Goal: Information Seeking & Learning: Learn about a topic

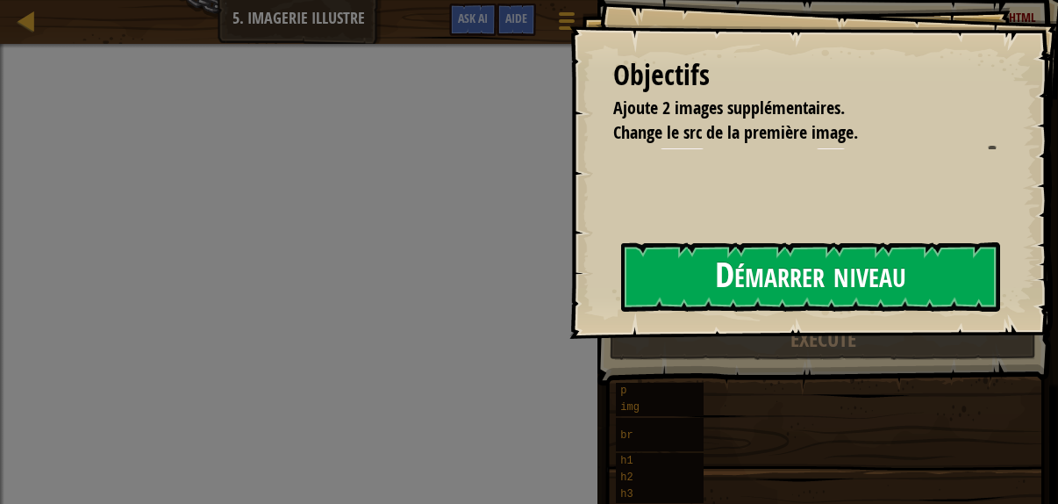
click at [690, 284] on button "Démarrer niveau" at bounding box center [810, 276] width 379 height 69
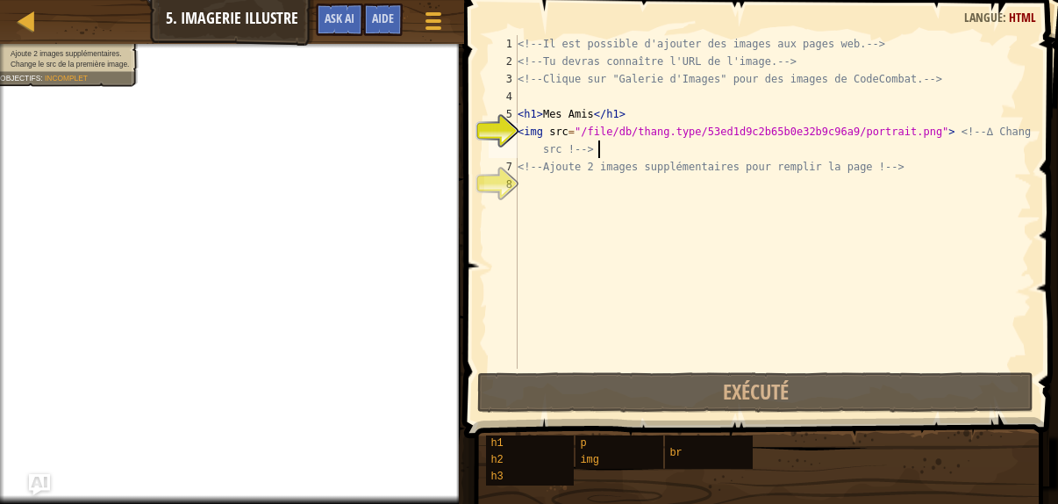
click at [601, 141] on div "<!-- Il est possible d'ajouter des images aux pages web. --> <!-- Tu devras con…" at bounding box center [773, 219] width 518 height 369
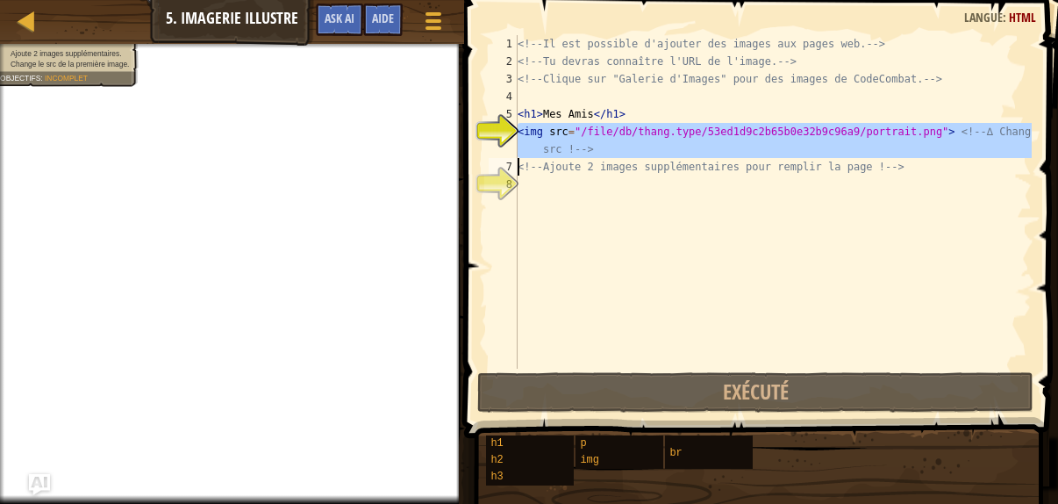
click at [601, 141] on div "<!-- Il est possible d'ajouter des images aux pages web. --> <!-- Tu devras con…" at bounding box center [773, 219] width 518 height 369
click at [559, 138] on div "<!-- Il est possible d'ajouter des images aux pages web. --> <!-- Tu devras con…" at bounding box center [773, 201] width 518 height 333
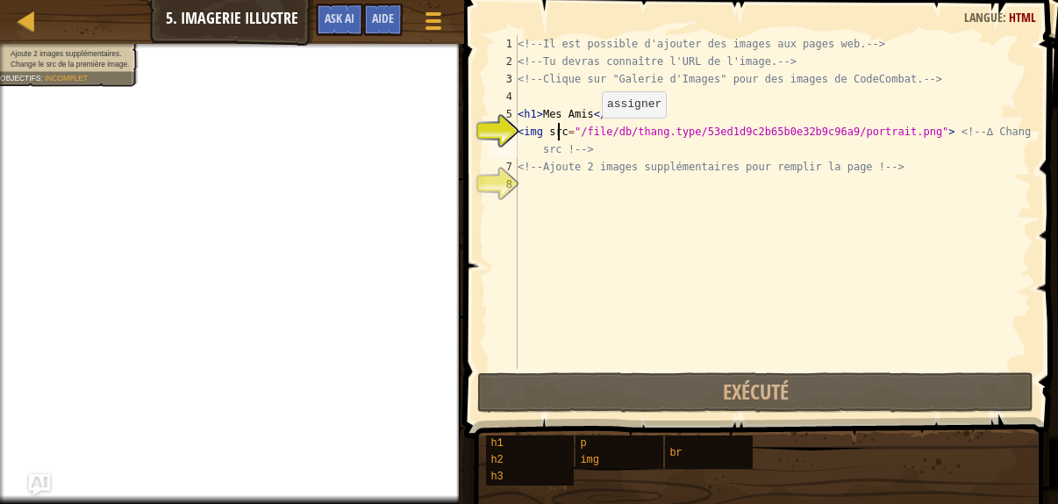
click at [587, 134] on div "<!-- Il est possible d'ajouter des images aux pages web. --> <!-- Tu devras con…" at bounding box center [773, 219] width 518 height 369
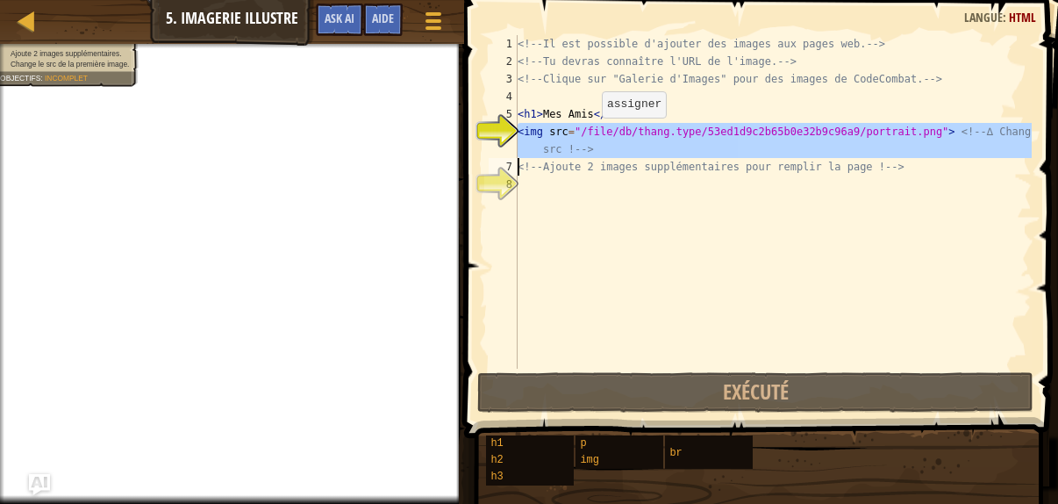
click at [587, 134] on div "<!-- Il est possible d'ajouter des images aux pages web. --> <!-- Tu devras con…" at bounding box center [773, 201] width 518 height 333
drag, startPoint x: 518, startPoint y: 132, endPoint x: 686, endPoint y: 128, distance: 168.5
click at [686, 128] on div "<img src="/file/db/thang.type/53ed1d9c2b65b0e32b9c96a9/portrait.png"> <!-- ∆ Ch…" at bounding box center [758, 201] width 547 height 333
click at [684, 132] on div "<!-- Il est possible d'ajouter des images aux pages web. --> <!-- Tu devras con…" at bounding box center [773, 201] width 518 height 333
type textarea "<img src="/file/db/thang.type/53ed1d9c2b65b0e32b9c96a9/portrait.png"> <!-- ∆ Ch…"
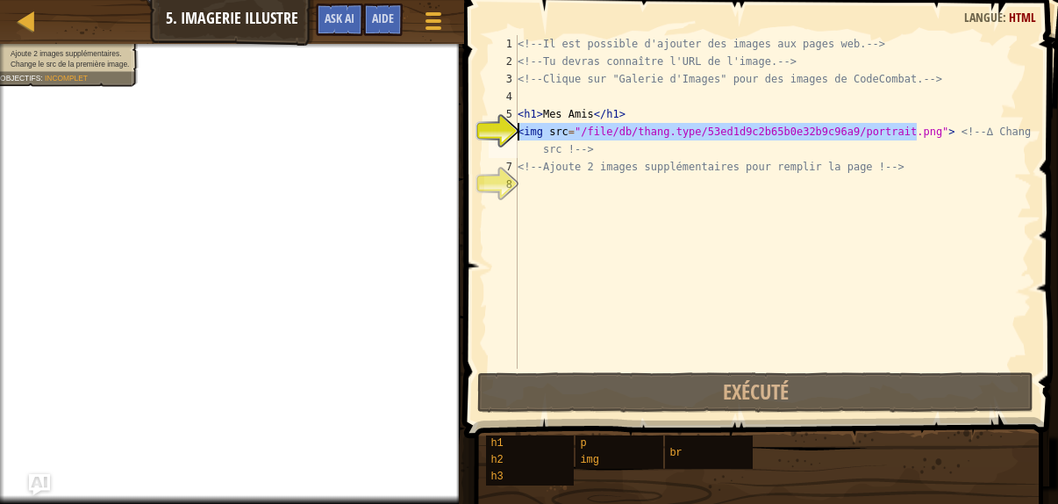
drag, startPoint x: 916, startPoint y: 131, endPoint x: 514, endPoint y: 132, distance: 401.9
click at [514, 132] on div "<img src="/file/db/thang.type/53ed1d9c2b65b0e32b9c96a9/portrait.png"> <!-- ∆ Ch…" at bounding box center [758, 201] width 547 height 333
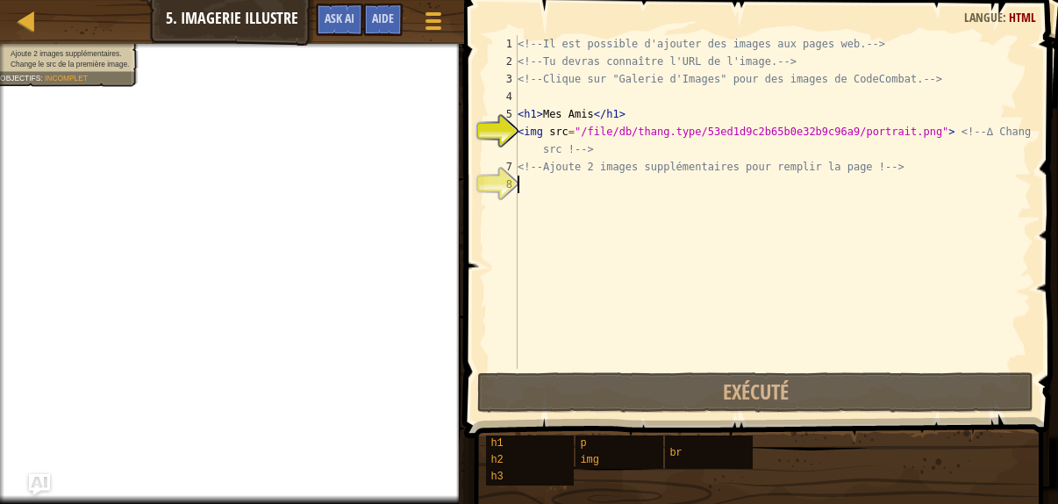
click at [520, 190] on div "<!-- Il est possible d'ajouter des images aux pages web. --> <!-- Tu devras con…" at bounding box center [773, 219] width 518 height 369
paste textarea "<img src="/file/db/thang.type/53ed1d9c2b65b0e32b9c96a9/portrait.png">"
type textarea "<img src="/file/db/thang.type/53ed1d9c2b65b0e32b9c96a9/portrait.png">"
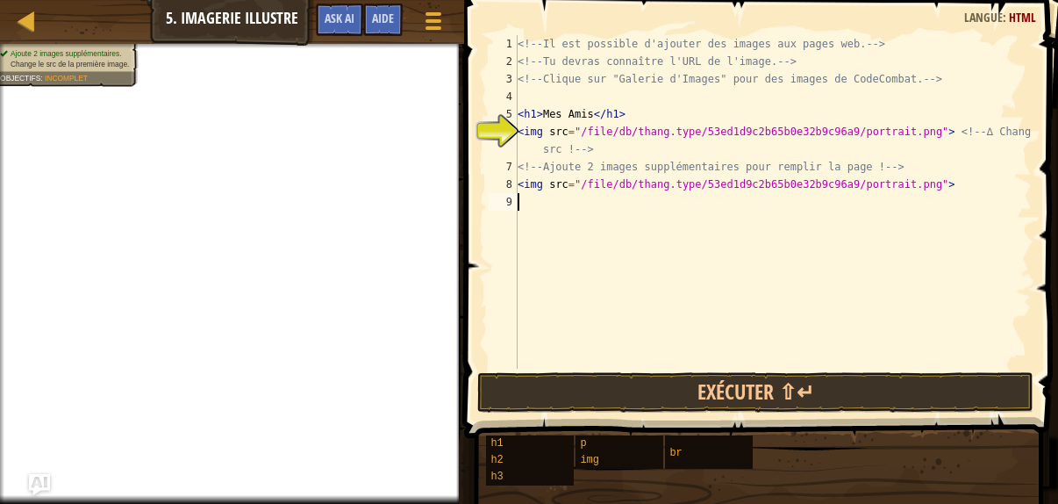
paste textarea "<img src="/file/db/thang.type/53ed1d9c2b65b0e32b9c96a9/portrait.png">"
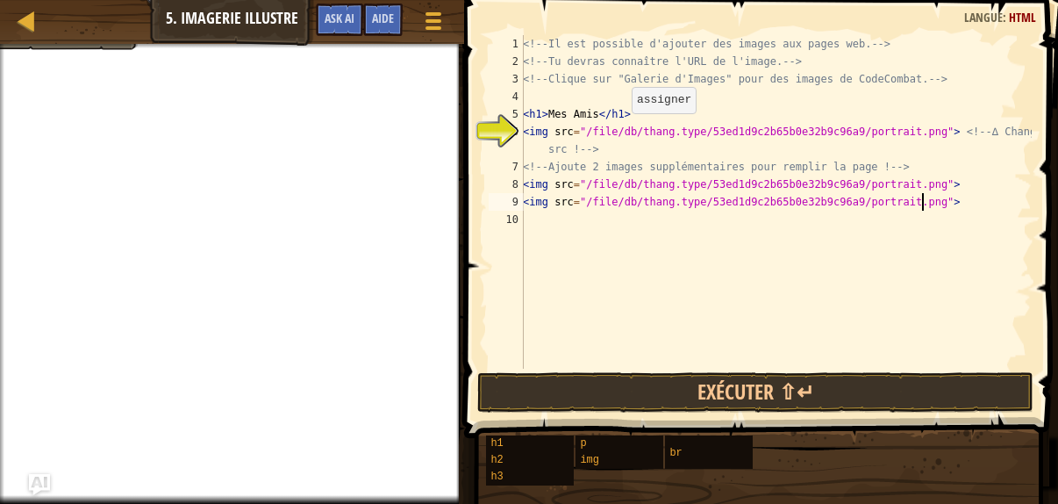
click at [622, 131] on div "<!-- Il est possible d'ajouter des images aux pages web. --> <!-- Tu devras con…" at bounding box center [775, 219] width 512 height 369
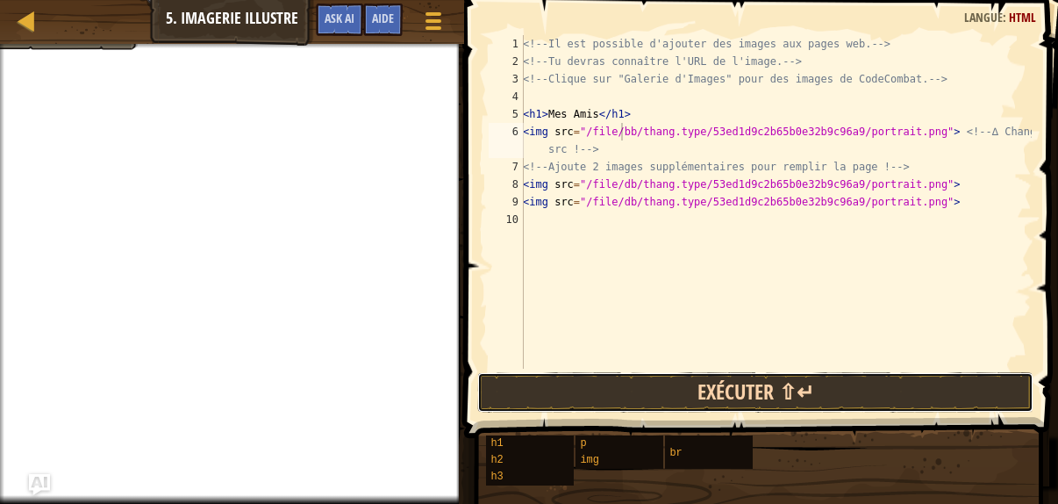
click at [654, 404] on button "Exécuter ⇧↵" at bounding box center [755, 392] width 556 height 40
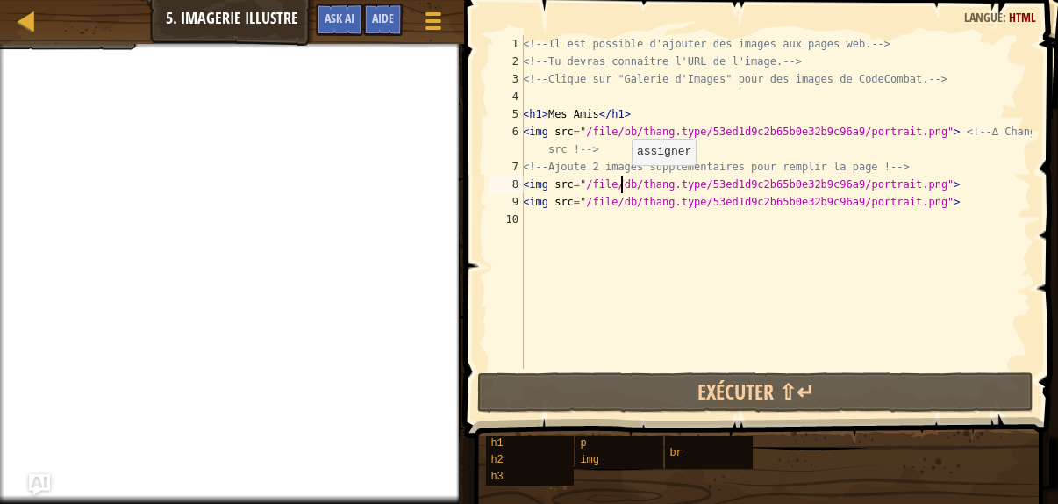
click at [621, 183] on div "<!-- Il est possible d'ajouter des images aux pages web. --> <!-- Tu devras con…" at bounding box center [775, 219] width 512 height 369
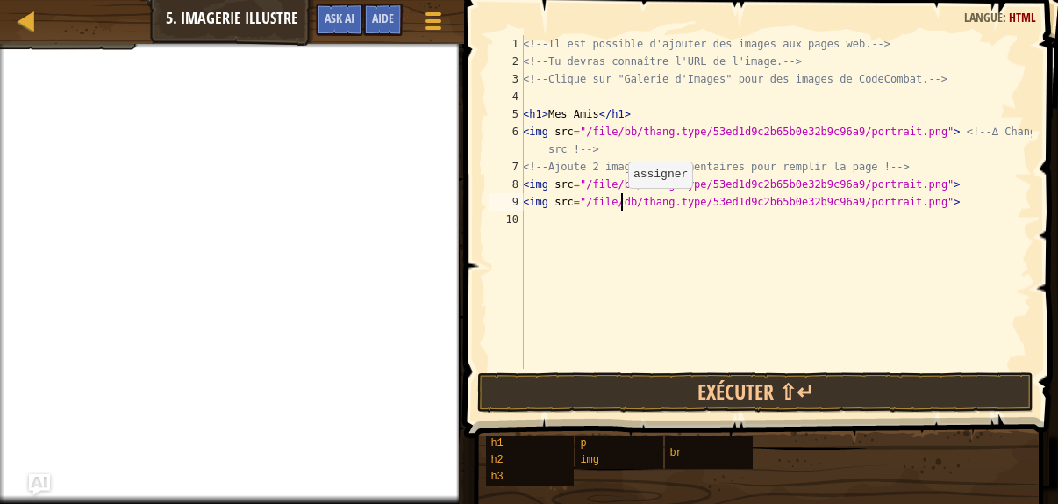
click at [619, 205] on div "<!-- Il est possible d'ajouter des images aux pages web. --> <!-- Tu devras con…" at bounding box center [775, 219] width 512 height 369
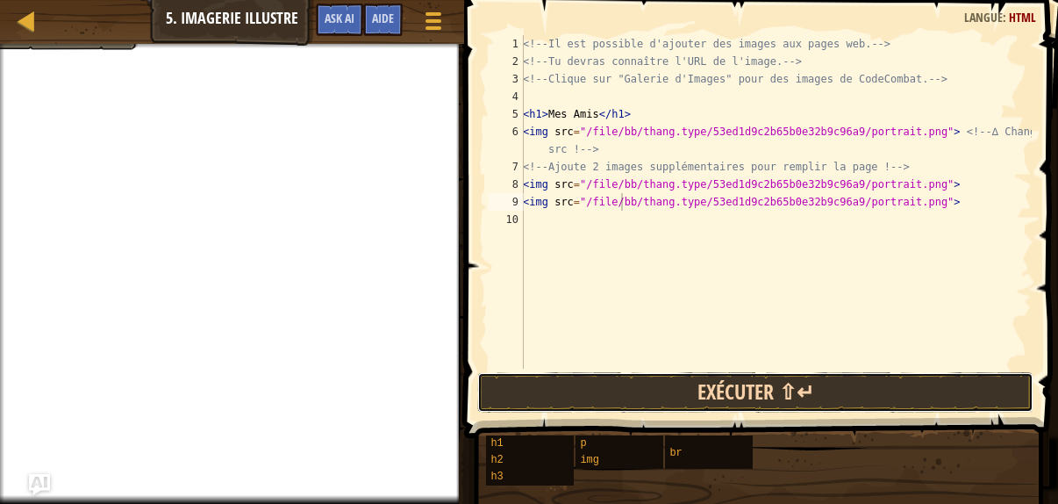
click at [706, 399] on button "Exécuter ⇧↵" at bounding box center [755, 392] width 556 height 40
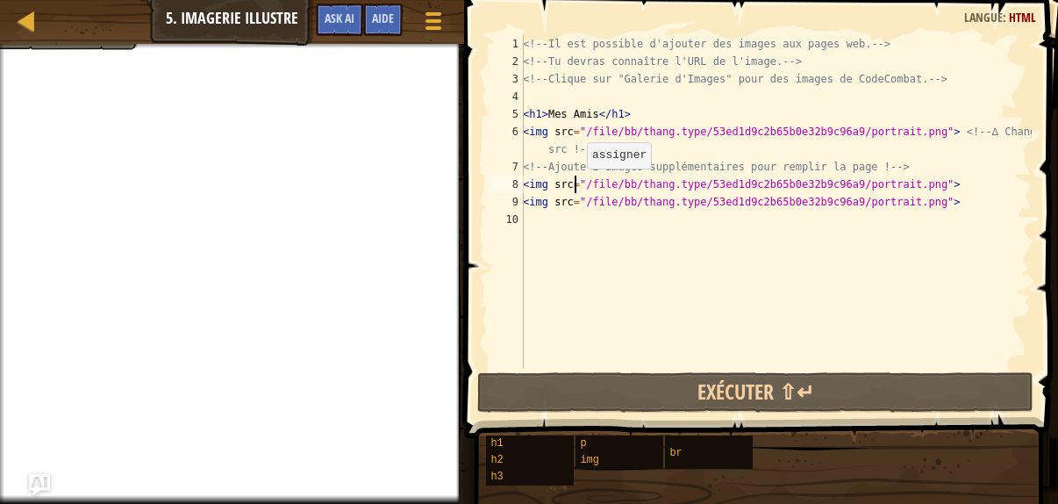
click at [577, 186] on div "<!-- Il est possible d'ajouter des images aux pages web. --> <!-- Tu devras con…" at bounding box center [775, 219] width 512 height 369
click at [625, 132] on div "<!-- Il est possible d'ajouter des images aux pages web. --> <!-- Tu devras con…" at bounding box center [775, 219] width 512 height 369
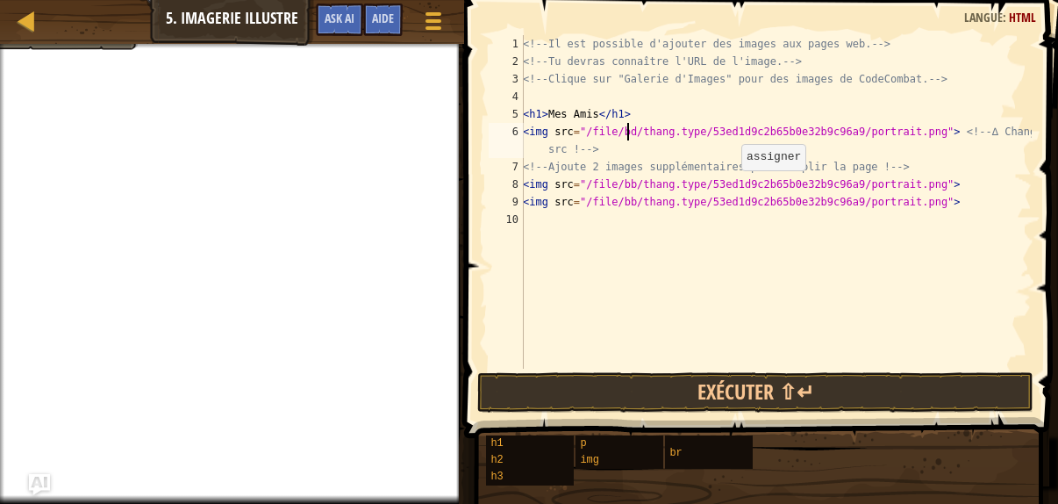
scroll to position [8, 9]
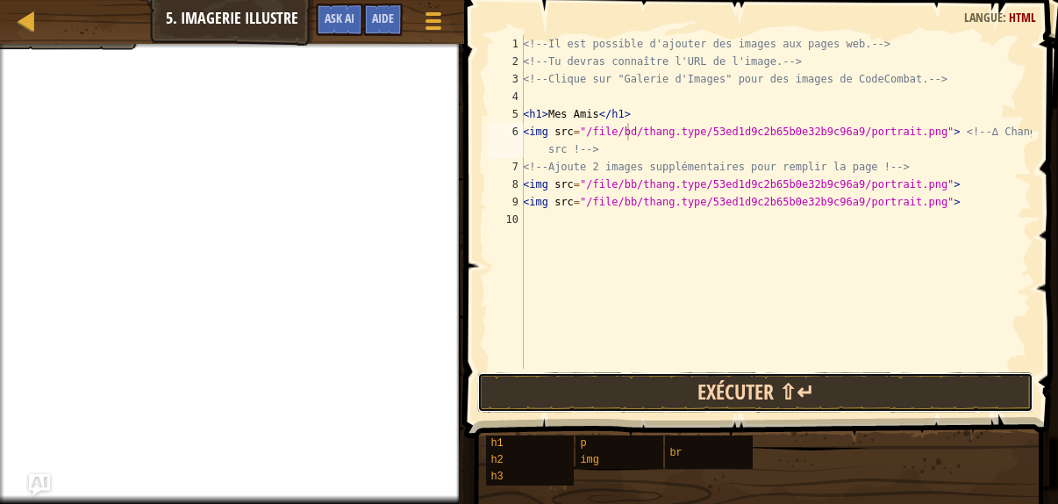
click at [627, 379] on button "Exécuter ⇧↵" at bounding box center [755, 392] width 556 height 40
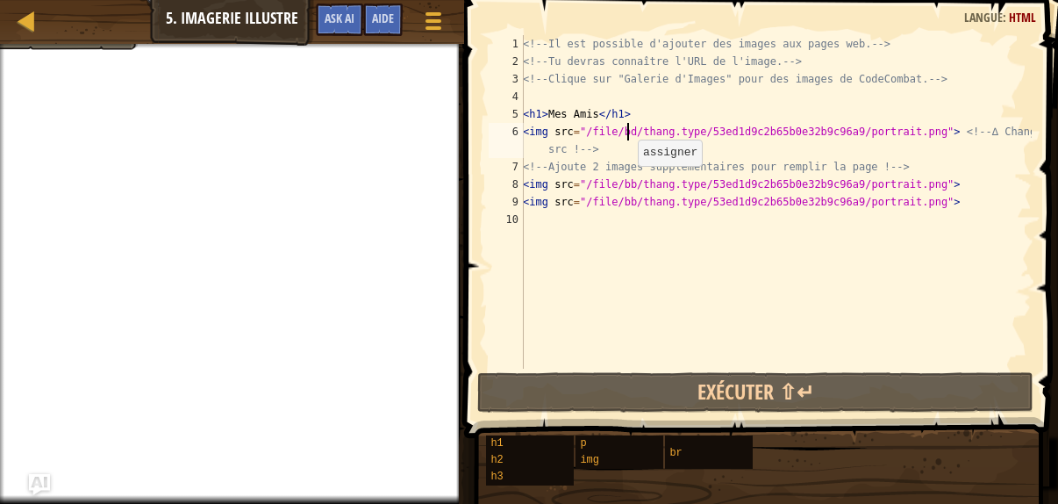
click at [628, 183] on div "<!-- Il est possible d'ajouter des images aux pages web. --> <!-- Tu devras con…" at bounding box center [775, 219] width 512 height 369
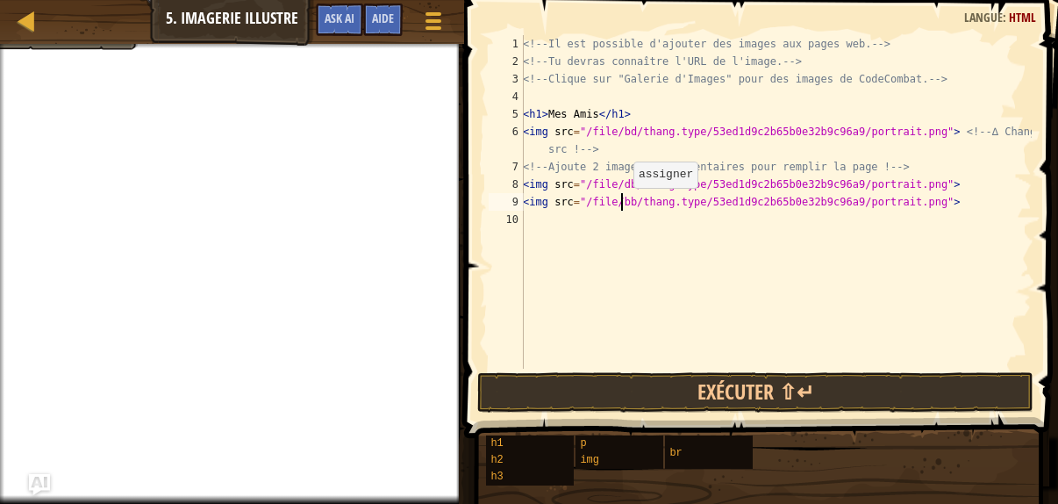
click at [624, 204] on div "<!-- Il est possible d'ajouter des images aux pages web. --> <!-- Tu devras con…" at bounding box center [775, 219] width 512 height 369
click at [621, 203] on div "<!-- Il est possible d'ajouter des images aux pages web. --> <!-- Tu devras con…" at bounding box center [775, 219] width 512 height 369
click at [627, 178] on div "<!-- Il est possible d'ajouter des images aux pages web. --> <!-- Tu devras con…" at bounding box center [775, 219] width 512 height 369
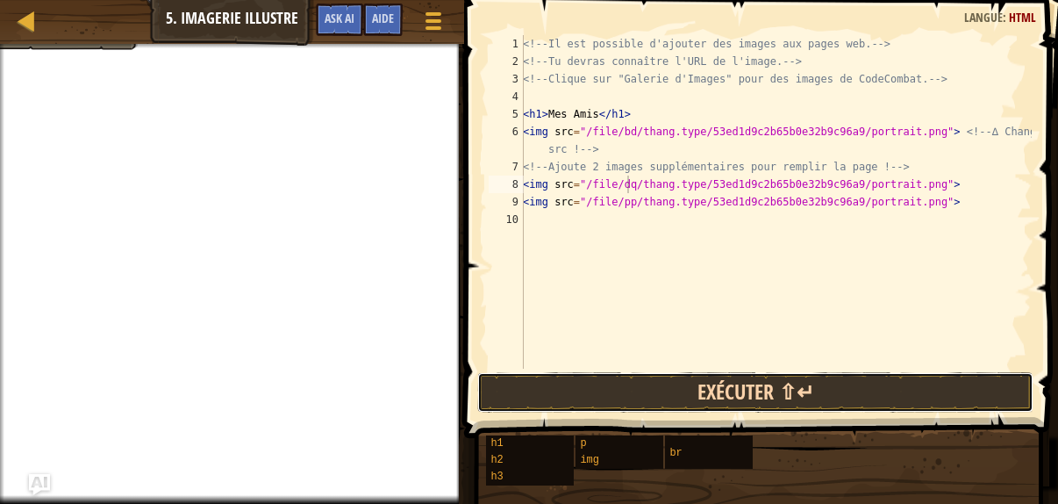
click at [648, 387] on button "Exécuter ⇧↵" at bounding box center [755, 392] width 556 height 40
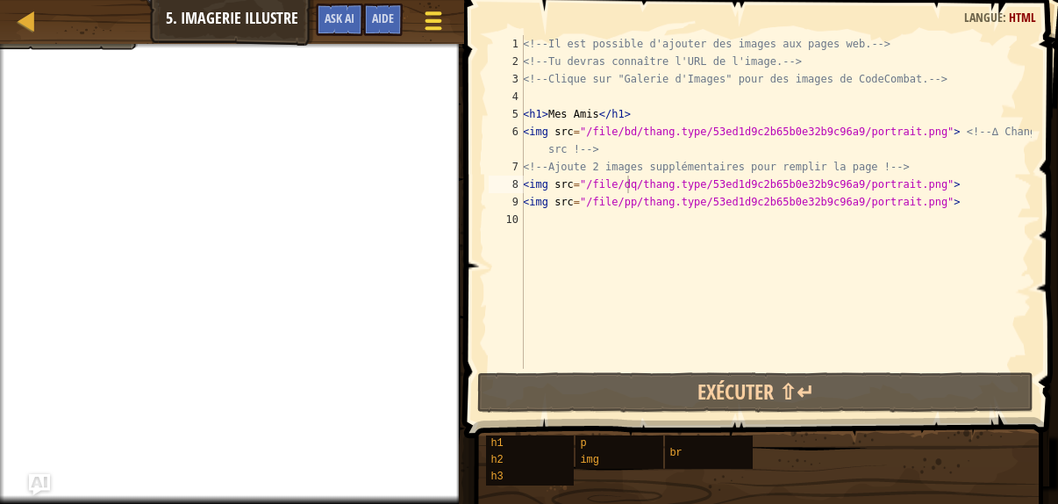
click at [429, 26] on span at bounding box center [433, 28] width 17 height 4
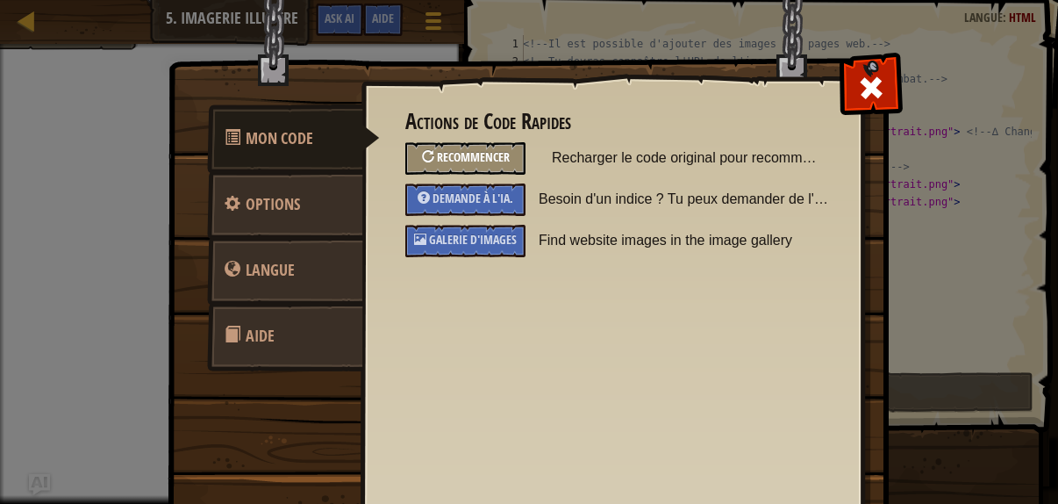
click at [493, 162] on span "Recommencer" at bounding box center [473, 156] width 73 height 17
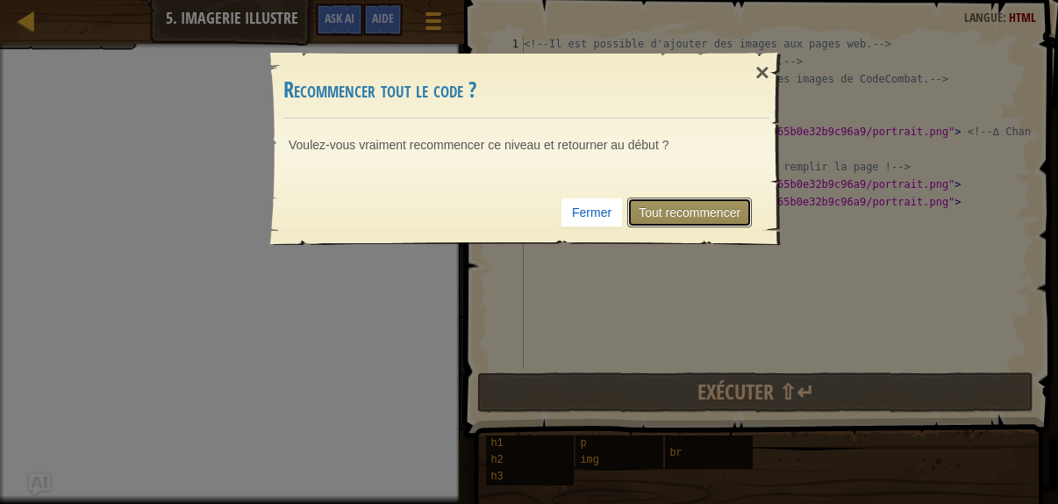
click at [698, 217] on link "Tout recommencer" at bounding box center [689, 212] width 125 height 30
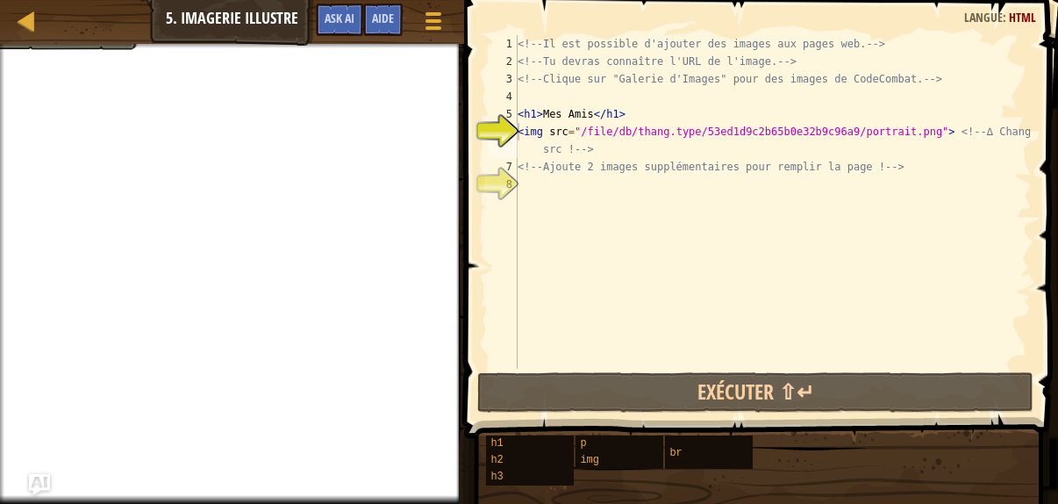
type textarea "<img src="/file/db/thang.type/53ed1d9c2b65b0e32b9c96a9/portrait.png"> <!-- ∆ Ch…"
click at [32, 27] on div at bounding box center [27, 21] width 22 height 22
select select "fr"
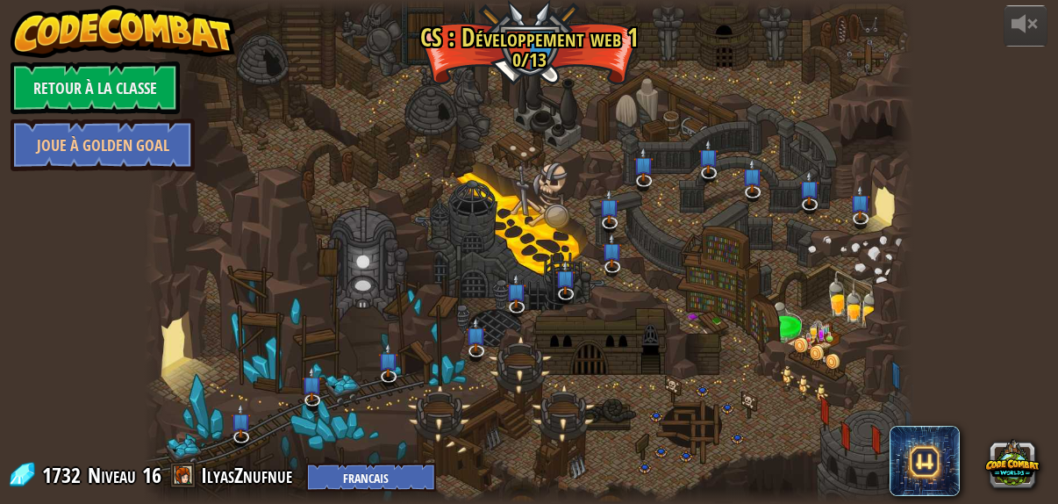
select select "fr"
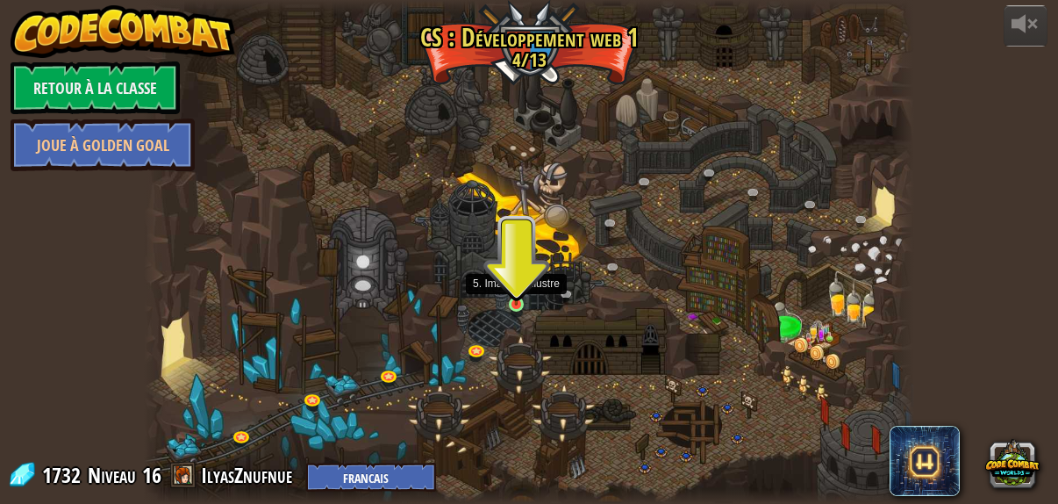
click at [525, 297] on img at bounding box center [517, 285] width 18 height 39
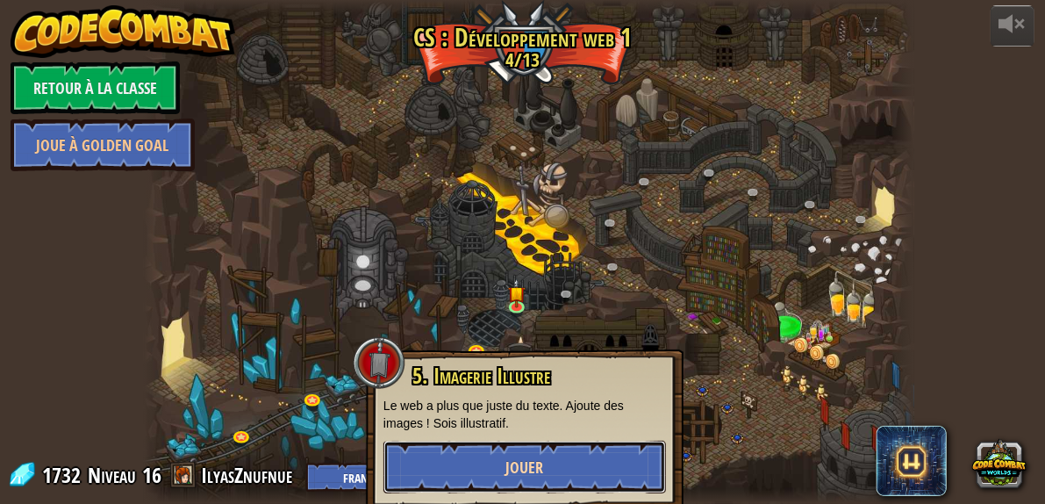
click at [563, 465] on button "Jouer" at bounding box center [524, 466] width 283 height 53
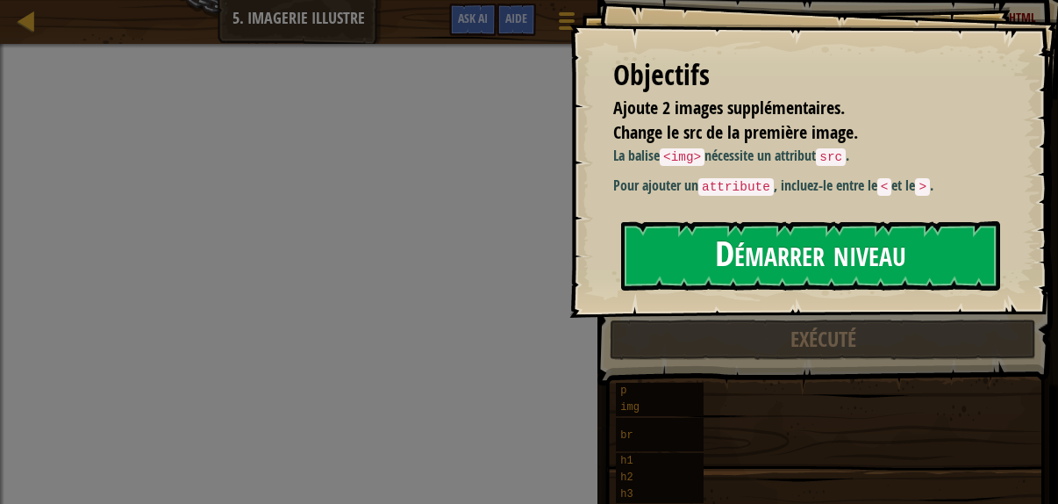
click at [684, 247] on button "Démarrer niveau" at bounding box center [810, 255] width 379 height 69
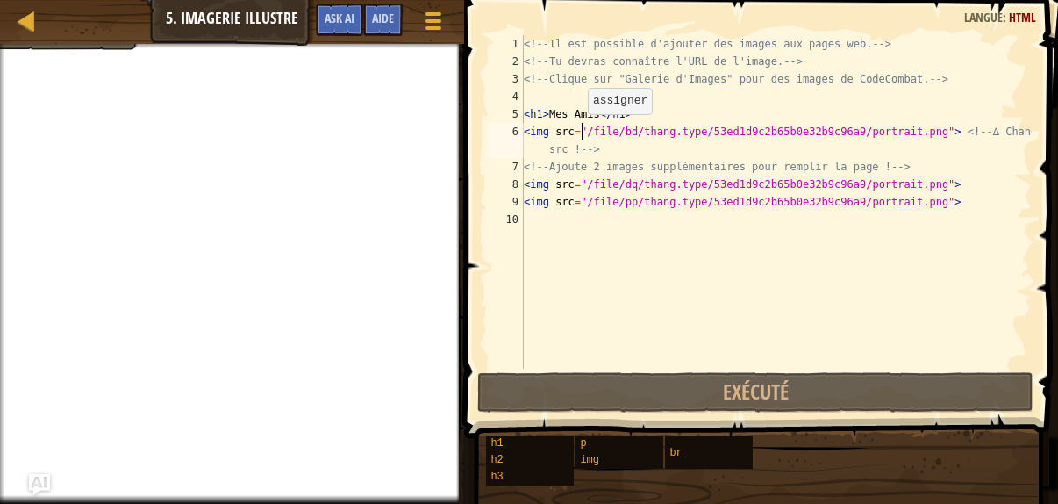
click at [579, 131] on div "<!-- Il est possible d'ajouter des images aux pages web. --> <!-- Tu devras con…" at bounding box center [776, 219] width 512 height 369
drag, startPoint x: 579, startPoint y: 131, endPoint x: 648, endPoint y: 131, distance: 69.3
click at [648, 131] on div "<!-- Il est possible d'ajouter des images aux pages web. --> <!-- Tu devras con…" at bounding box center [776, 219] width 512 height 369
click at [579, 132] on div "<!-- Il est possible d'ajouter des images aux pages web. --> <!-- Tu devras con…" at bounding box center [776, 201] width 512 height 333
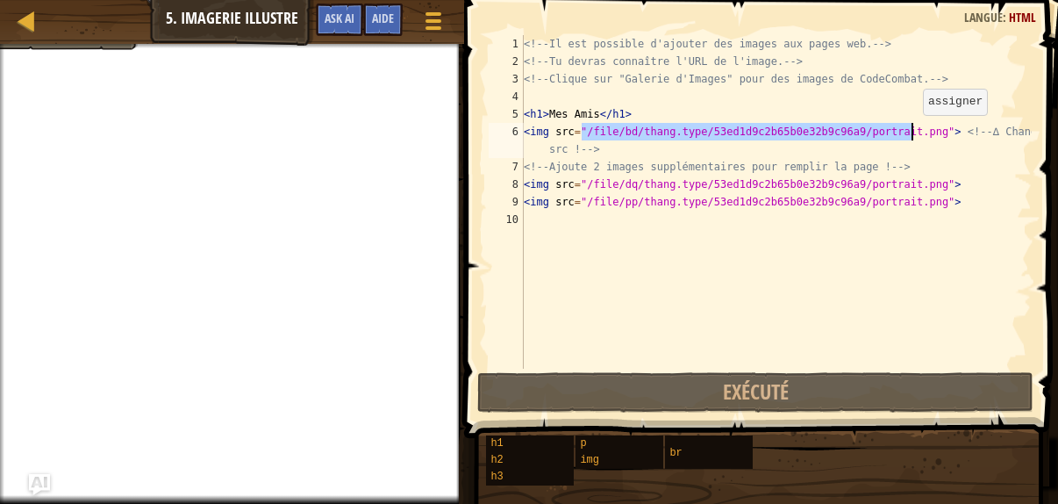
drag, startPoint x: 582, startPoint y: 129, endPoint x: 914, endPoint y: 132, distance: 332.6
click at [914, 132] on div "<!-- Il est possible d'ajouter des images aux pages web. --> <!-- Tu devras con…" at bounding box center [776, 219] width 512 height 369
type textarea "<img src=""> <!-- ∆ Change ce src ! -->"
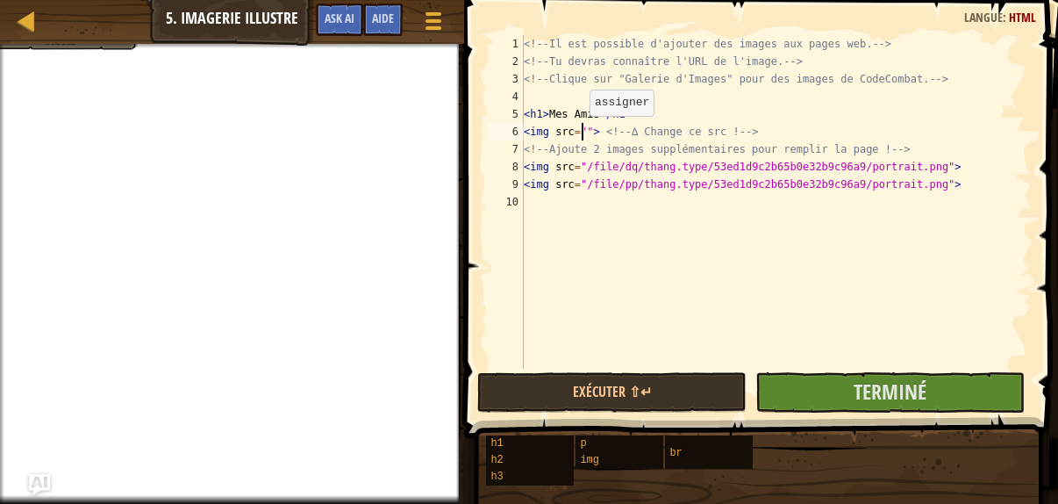
paste textarea
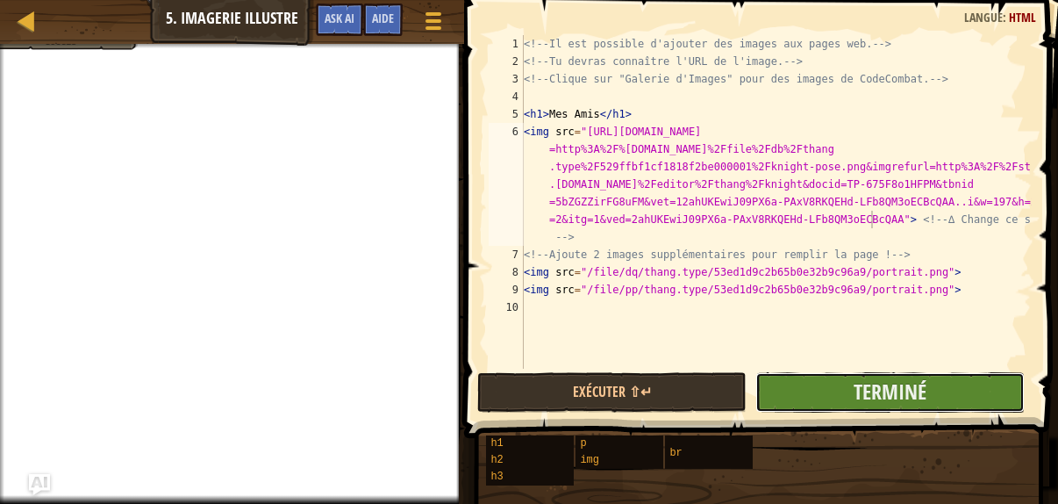
click at [842, 399] on button "Terminé" at bounding box center [889, 392] width 269 height 40
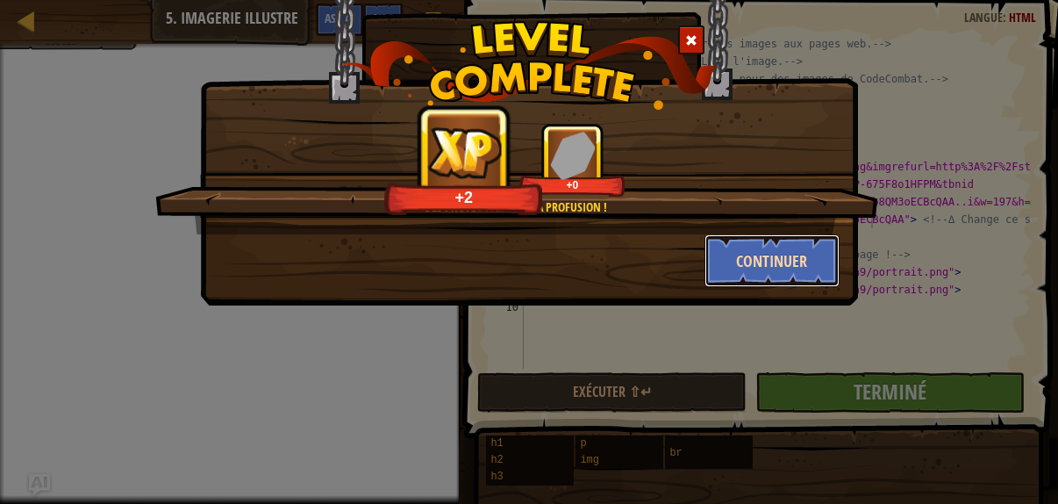
click at [774, 254] on button "Continuer" at bounding box center [773, 260] width 136 height 53
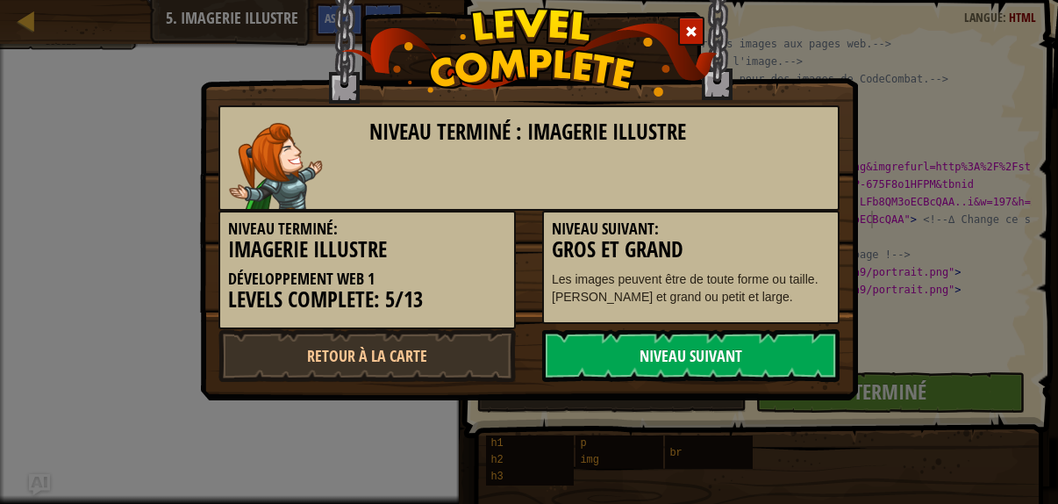
click at [697, 359] on link "Niveau Suivant" at bounding box center [690, 355] width 297 height 53
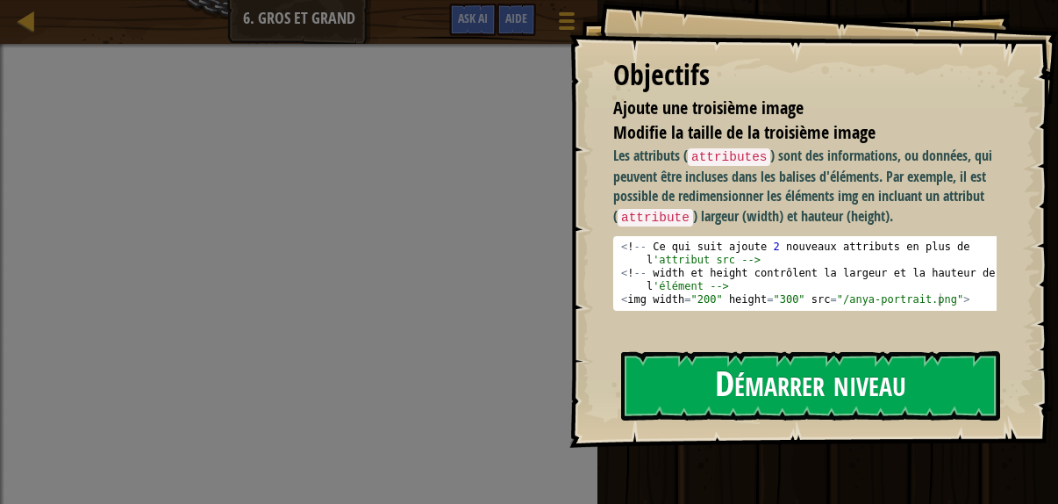
click at [675, 351] on button "Démarrer niveau" at bounding box center [810, 385] width 379 height 69
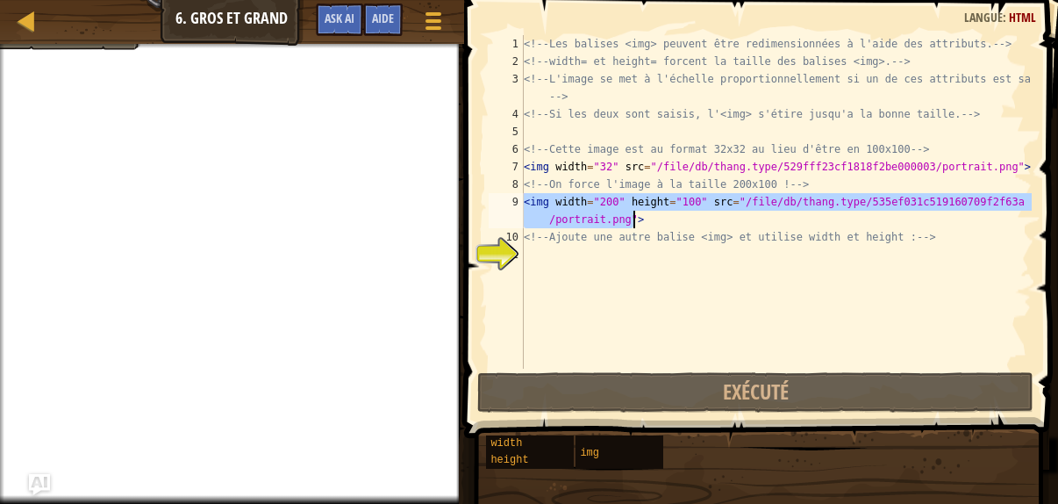
drag, startPoint x: 523, startPoint y: 199, endPoint x: 834, endPoint y: 215, distance: 311.0
click at [834, 215] on div "<!-- Les balises <img> peuvent être redimensionnées à l'aide des attributs. -->…" at bounding box center [776, 219] width 512 height 369
type textarea "<img width="200" height="100" src="/file/db/thang.type/535ef031c519160709f2f63a…"
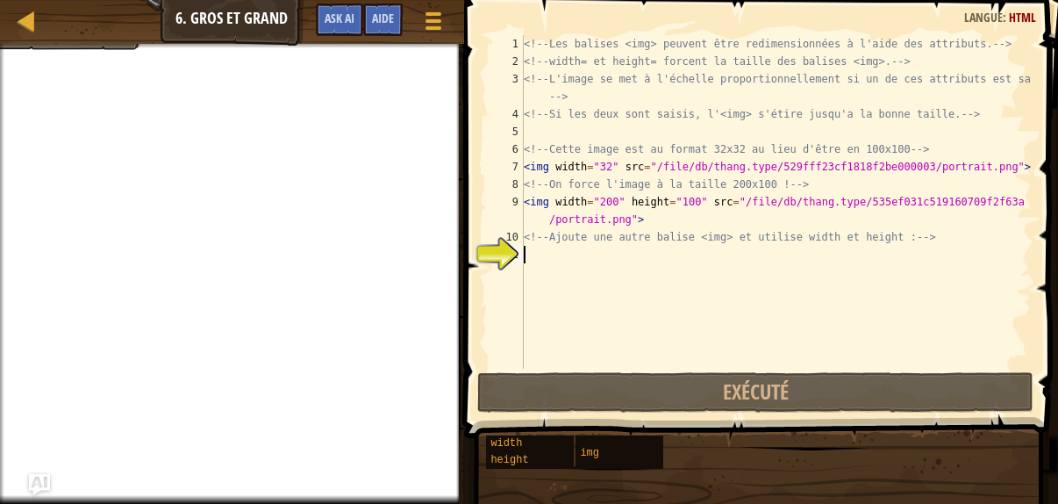
click at [530, 259] on div "<!-- Les balises <img> peuvent être redimensionnées à l'aide des attributs. -->…" at bounding box center [776, 219] width 512 height 369
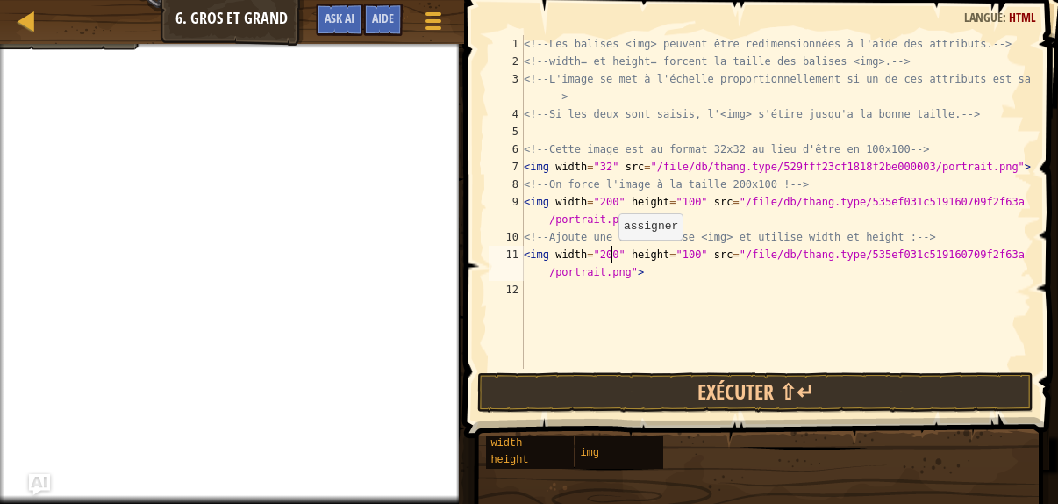
click at [609, 257] on div "<!-- Les balises <img> peuvent être redimensionnées à l'aide des attributs. -->…" at bounding box center [776, 219] width 512 height 369
click at [672, 255] on div "<!-- Les balises <img> peuvent être redimensionnées à l'aide des attributs. -->…" at bounding box center [776, 219] width 512 height 369
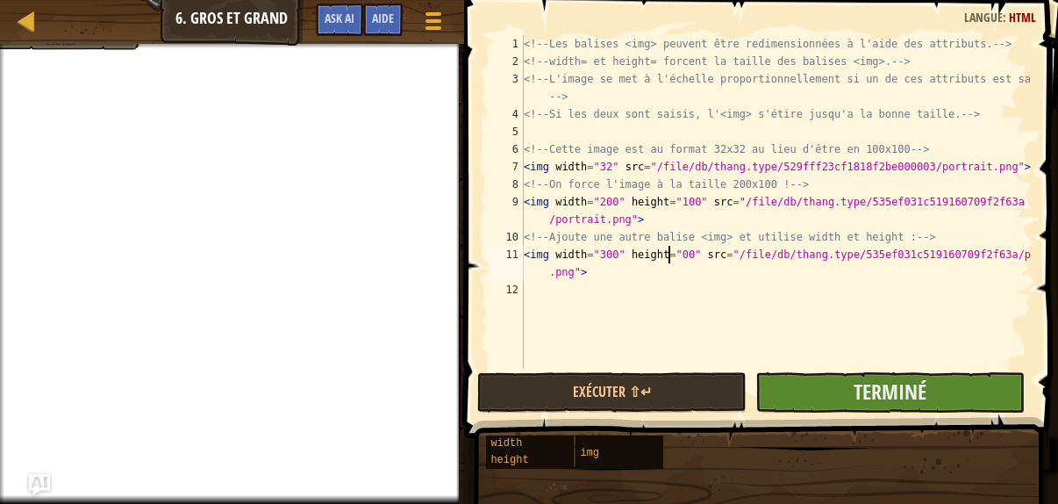
type textarea "<img width="300" height="00" src="/file/db/thang.type/535ef031c519160709f2f63a/…"
click at [830, 392] on button "Terminé" at bounding box center [889, 392] width 269 height 40
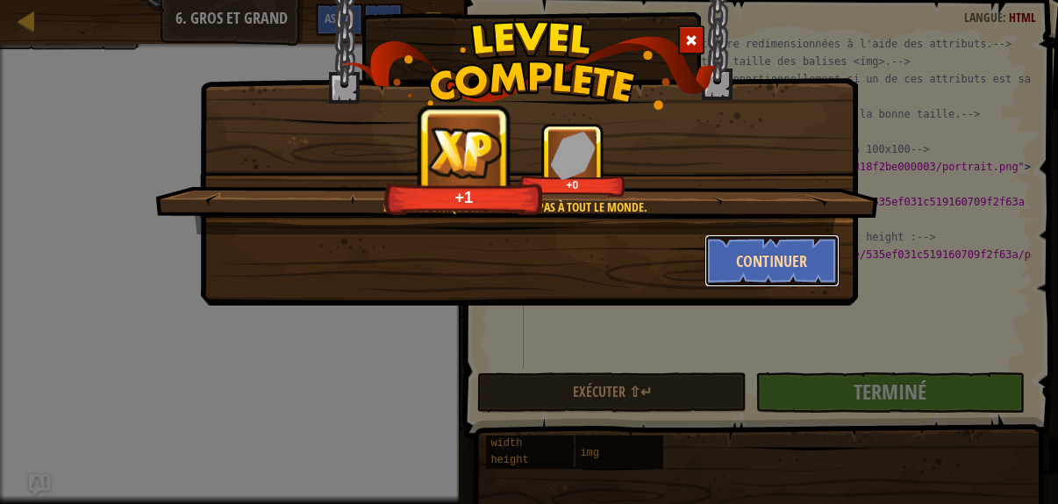
click at [765, 282] on button "Continuer" at bounding box center [773, 260] width 136 height 53
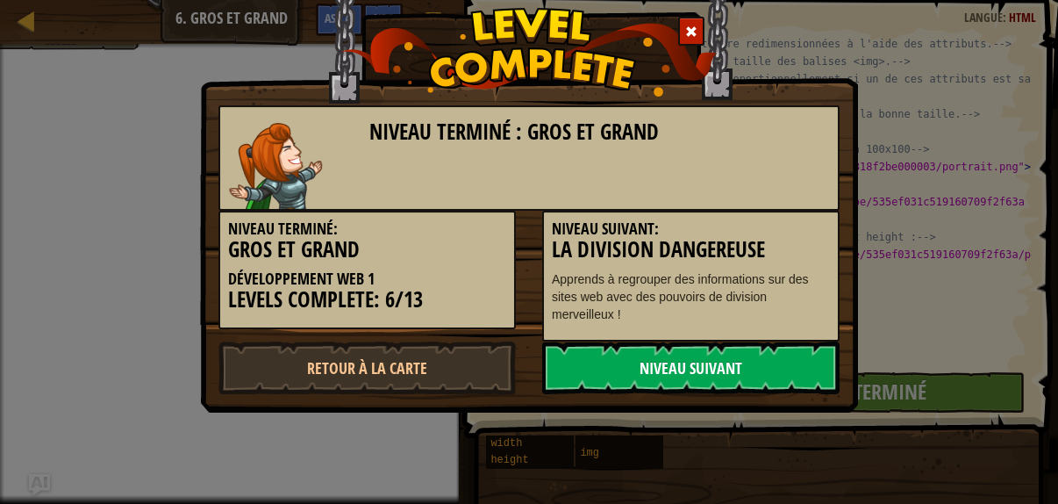
click at [634, 376] on link "Niveau Suivant" at bounding box center [690, 367] width 297 height 53
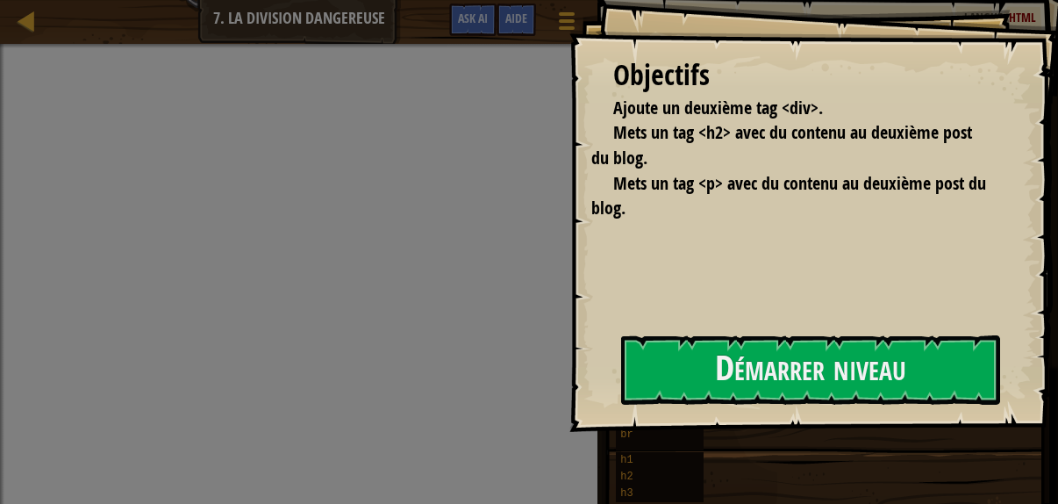
click at [634, 376] on button "Démarrer niveau" at bounding box center [810, 369] width 379 height 69
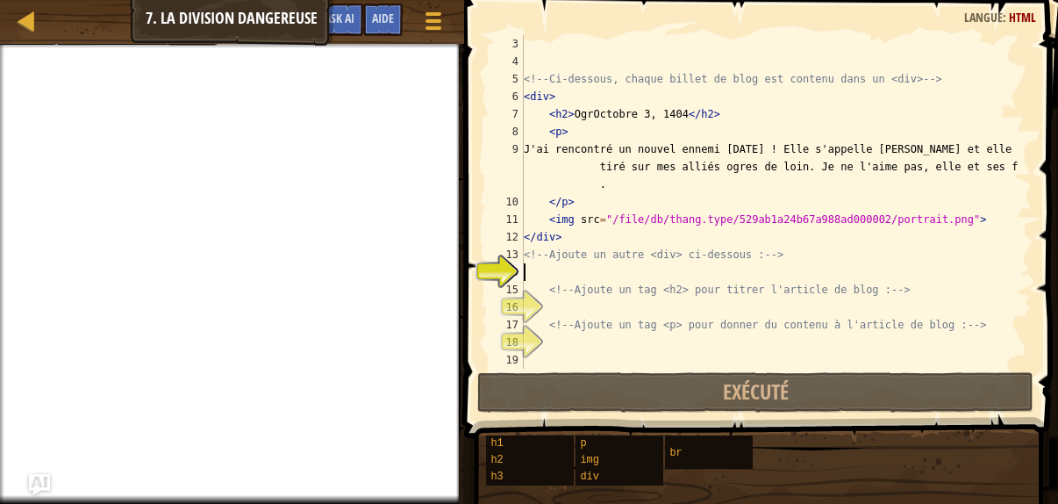
scroll to position [35, 0]
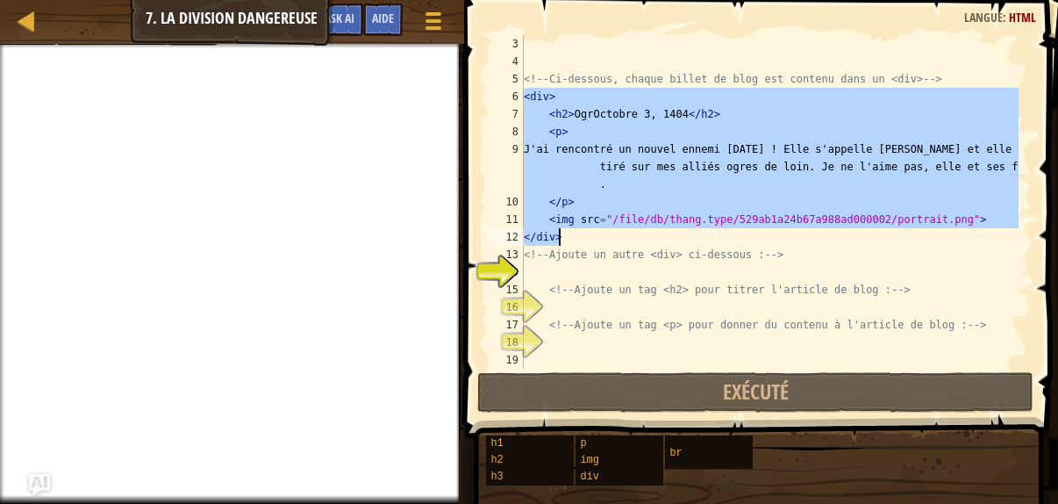
drag, startPoint x: 526, startPoint y: 97, endPoint x: 729, endPoint y: 240, distance: 248.6
click at [729, 240] on div "<!-- Ci-dessous, chaque billet de blog est contenu dans un <div> --> < div > < …" at bounding box center [769, 219] width 498 height 369
type textarea "<img src="/file/db/thang.type/529ab1a24b67a988ad000002/portrait.png"> </div>"
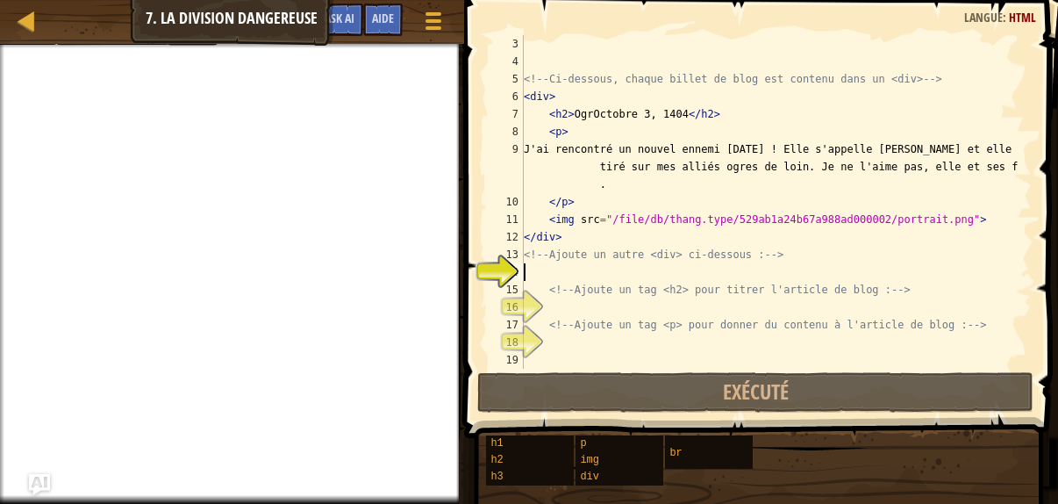
click at [533, 269] on div "<!-- Ci-dessous, chaque billet de blog est contenu dans un <div> --> < div > < …" at bounding box center [769, 219] width 498 height 369
type textarea "</div>"
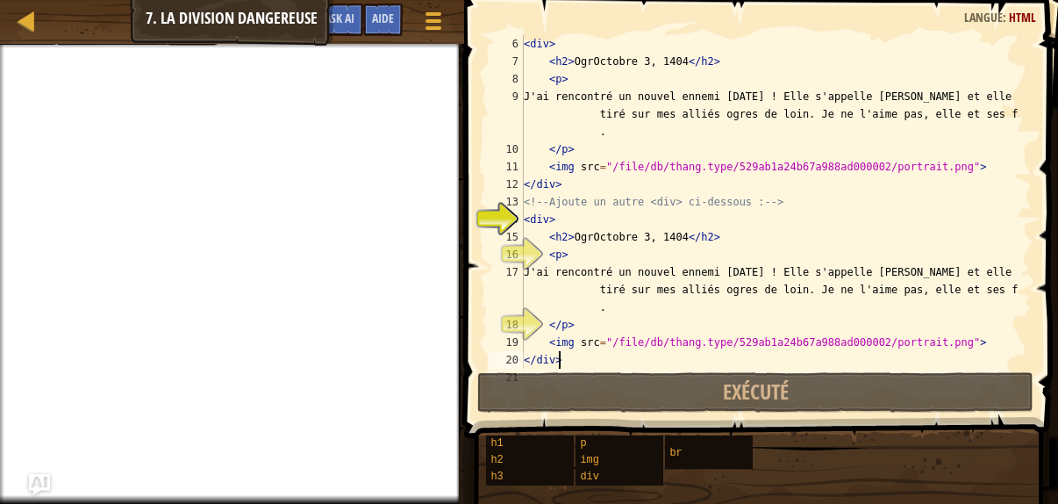
scroll to position [88, 0]
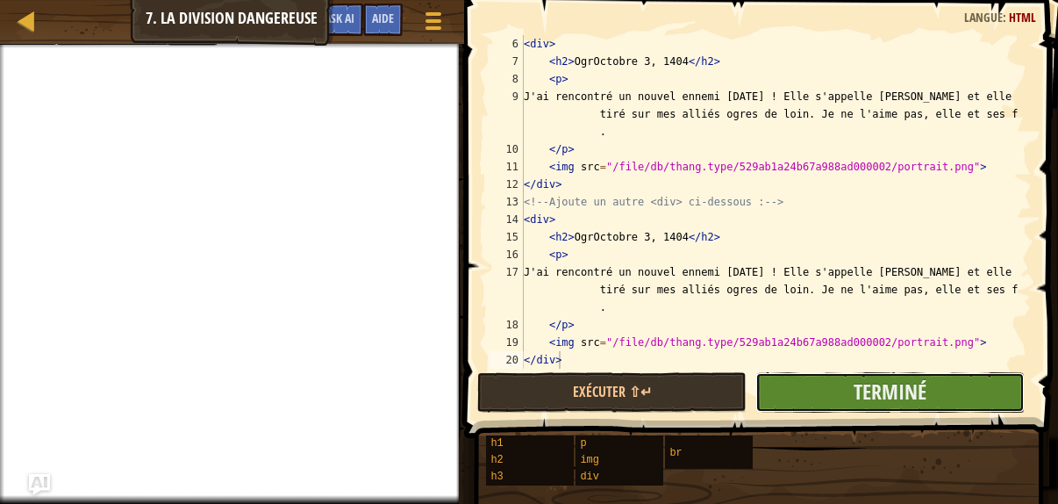
click at [807, 397] on button "Terminé" at bounding box center [889, 392] width 269 height 40
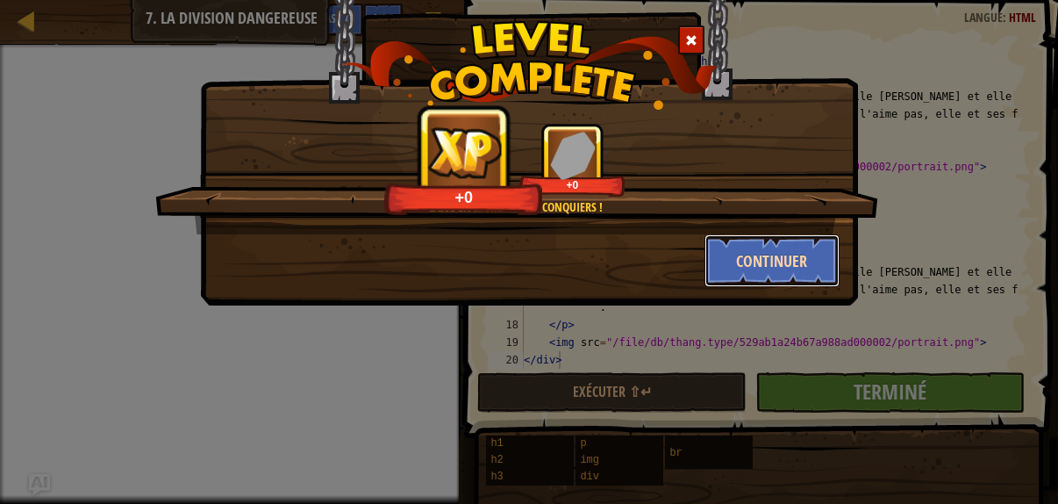
click at [761, 260] on button "Continuer" at bounding box center [773, 260] width 136 height 53
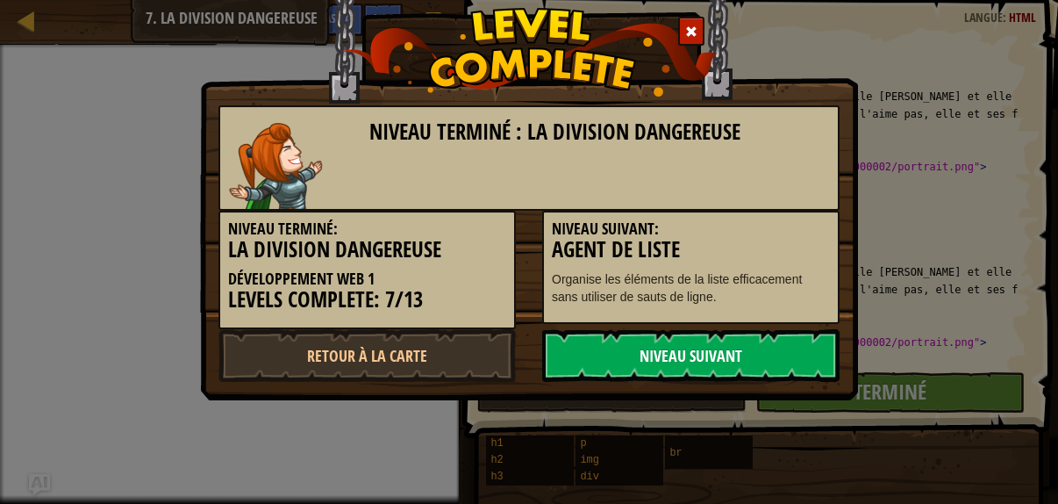
click at [672, 364] on link "Niveau Suivant" at bounding box center [690, 355] width 297 height 53
